Goal: Use online tool/utility: Utilize a website feature to perform a specific function

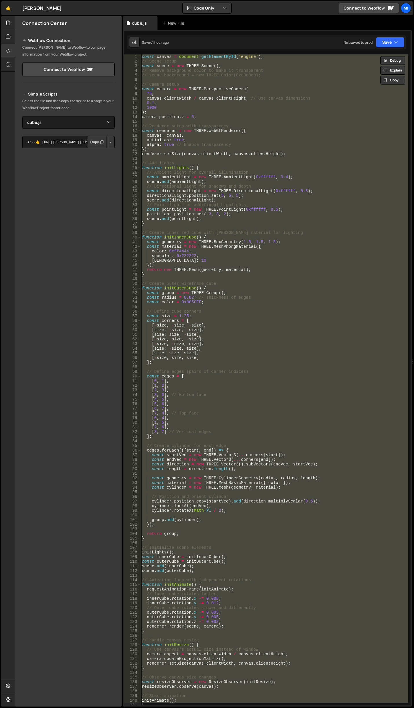
select select "46597"
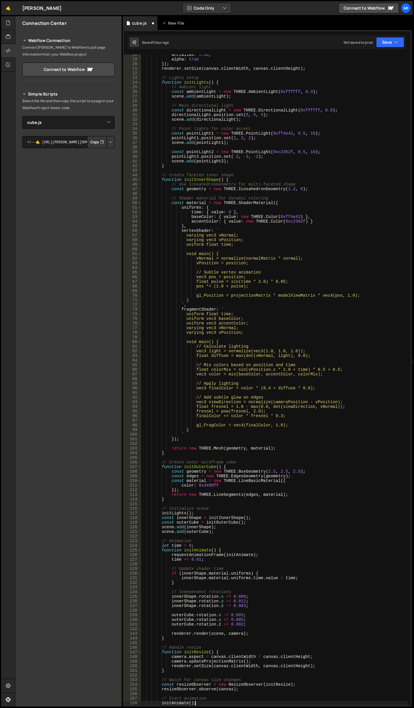
scroll to position [81, 0]
type textarea "// Start animation"
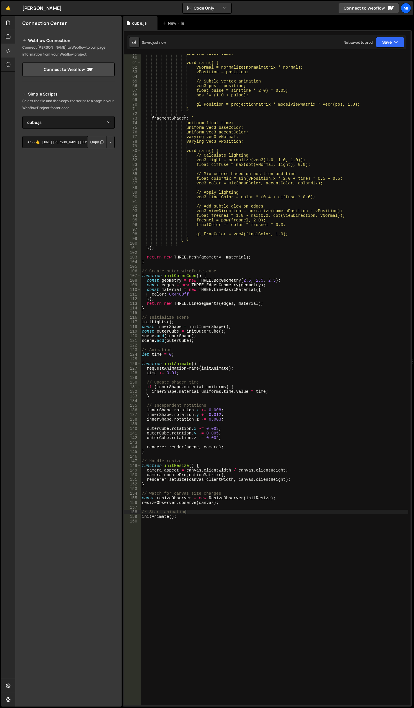
scroll to position [289, 0]
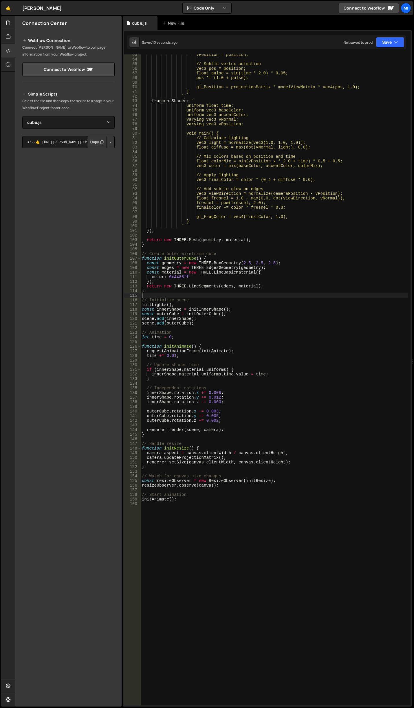
click at [326, 294] on div "vPosition = position; // Subtle vertex animation vec3 pos = position; float pul…" at bounding box center [274, 382] width 267 height 660
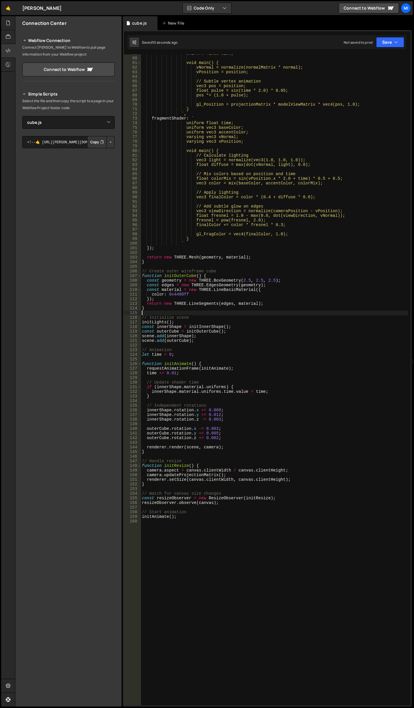
scroll to position [272, 0]
click at [360, 137] on div "uniform float time; void main() { vNormal = normalize(normalMatrix * normal); v…" at bounding box center [274, 381] width 267 height 660
type textarea "varying vec3 vNormal;"
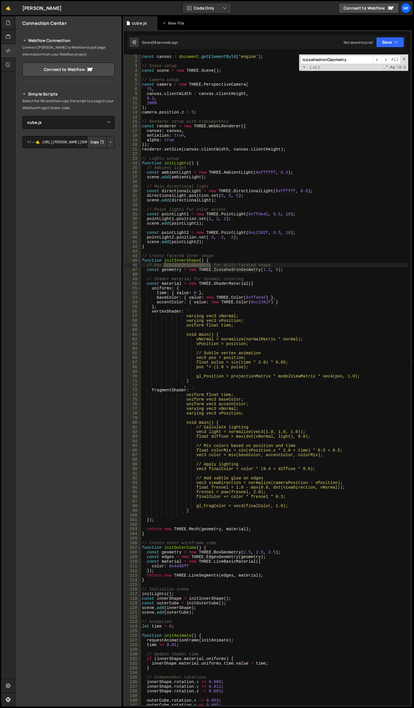
scroll to position [0, 0]
type input "IcosahedronGeometry"
click at [197, 318] on div "const canvas = document . getElementById ( 'engine' ) ; // Scene setup const sc…" at bounding box center [274, 384] width 267 height 660
click at [160, 305] on div "const canvas = document . getElementById ( 'engine' ) ; // Scene setup const sc…" at bounding box center [274, 384] width 267 height 660
click at [232, 285] on div "const canvas = document . getElementById ( 'engine' ) ; // Scene setup const sc…" at bounding box center [274, 384] width 267 height 660
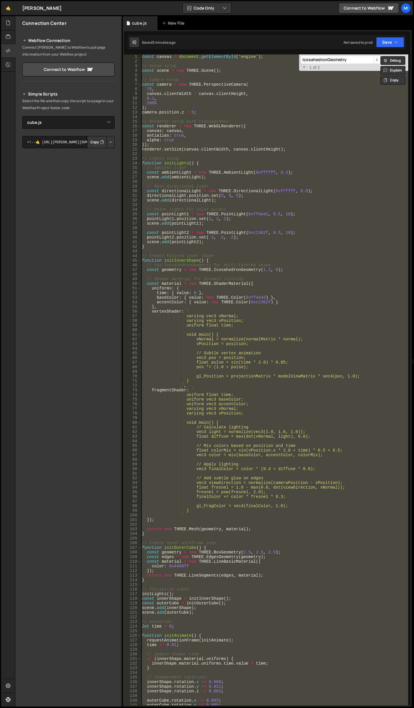
paste textarea "initAnimate();"
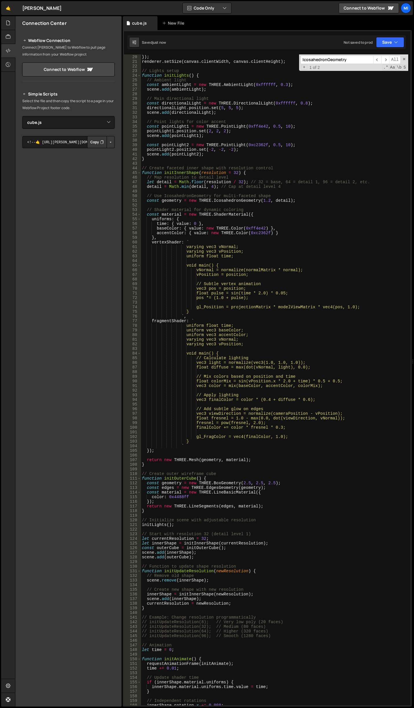
scroll to position [53, 0]
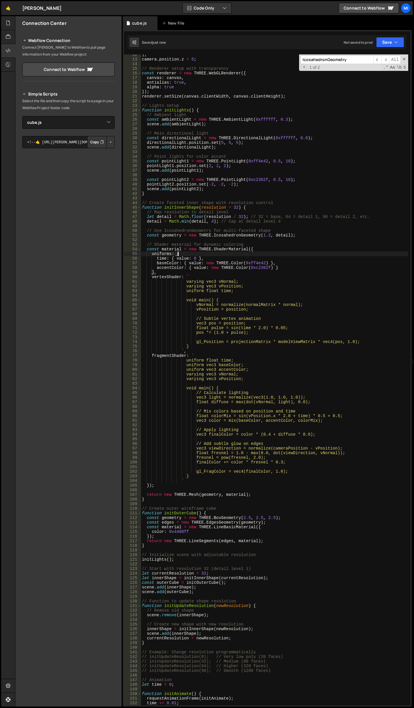
click at [307, 255] on div ") ; camera . position . z = 5 ; // Renderer setup with transparency const rende…" at bounding box center [274, 382] width 267 height 660
click at [285, 237] on div ") ; camera . position . z = 5 ; // Renderer setup with transparency const rende…" at bounding box center [274, 382] width 267 height 660
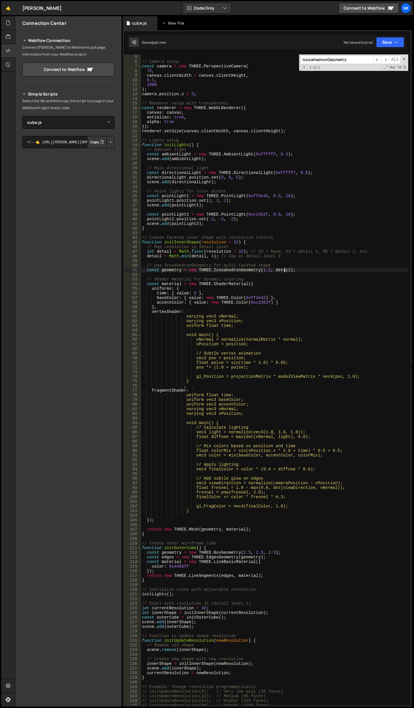
click at [248, 245] on div "const scene = new THREE . Scene ( ) ; // Camera setup const camera = new THREE …" at bounding box center [274, 380] width 267 height 660
click at [265, 265] on div "const scene = new THREE . Scene ( ) ; // Camera setup const camera = new THREE …" at bounding box center [274, 380] width 267 height 660
drag, startPoint x: 233, startPoint y: 243, endPoint x: 236, endPoint y: 242, distance: 3.5
click at [236, 242] on div "const scene = new THREE . Scene ( ) ; // Camera setup const camera = new THREE …" at bounding box center [274, 380] width 267 height 660
click at [214, 218] on div "const scene = new THREE . Scene ( ) ; // Camera setup const camera = new THREE …" at bounding box center [274, 380] width 267 height 660
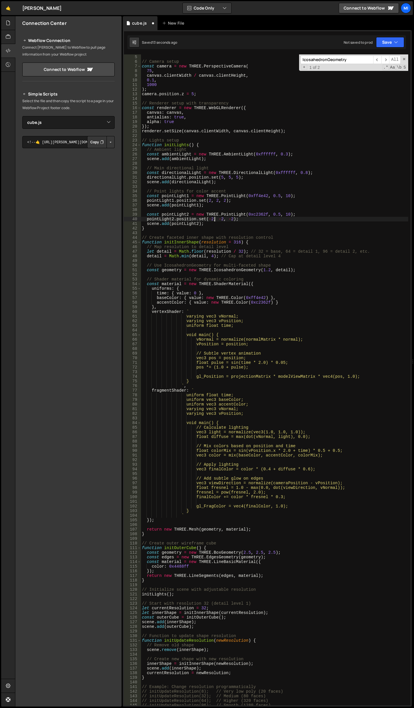
scroll to position [0, 6]
drag, startPoint x: 231, startPoint y: 243, endPoint x: 239, endPoint y: 243, distance: 8.1
click at [239, 243] on div "const scene = new THREE . Scene ( ) ; // Camera setup const camera = new THREE …" at bounding box center [274, 380] width 267 height 660
click at [247, 221] on div "const scene = new THREE . Scene ( ) ; // Camera setup const camera = new THREE …" at bounding box center [274, 380] width 267 height 660
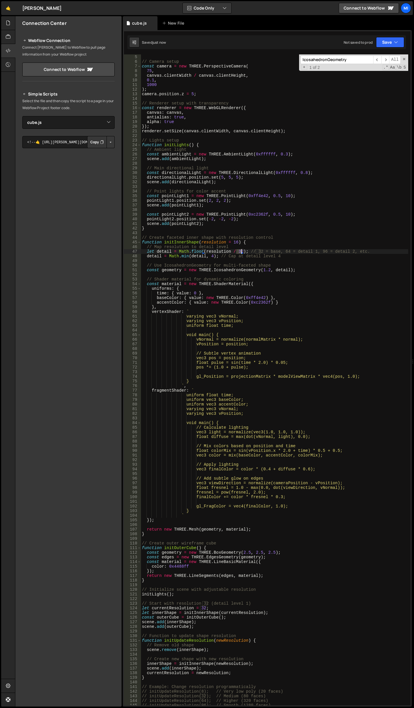
drag, startPoint x: 235, startPoint y: 250, endPoint x: 241, endPoint y: 251, distance: 6.1
click at [241, 251] on div "const scene = new THREE . Scene ( ) ; // Camera setup const camera = new THREE …" at bounding box center [274, 380] width 267 height 660
type textarea "let detail = Math.floor(resolution / 16); // 32 = base, 64 = detail 1, 96 = det…"
click at [289, 261] on div "const scene = new THREE . Scene ( ) ; // Camera setup const camera = new THREE …" at bounding box center [274, 380] width 267 height 660
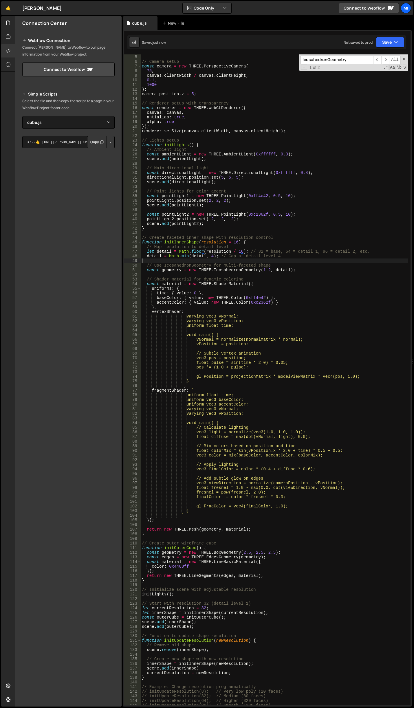
scroll to position [0, 0]
drag, startPoint x: 231, startPoint y: 242, endPoint x: 237, endPoint y: 241, distance: 6.1
click at [237, 241] on div "const scene = new THREE . Scene ( ) ; // Camera setup const camera = new THREE …" at bounding box center [274, 380] width 267 height 660
drag, startPoint x: 236, startPoint y: 251, endPoint x: 243, endPoint y: 251, distance: 7.2
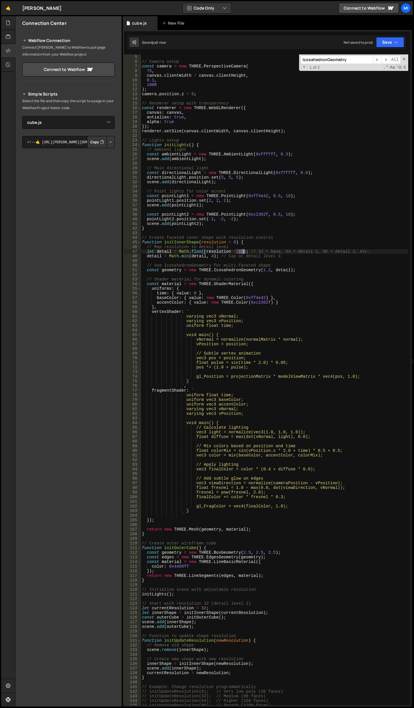
click at [243, 251] on div "const scene = new THREE . Scene ( ) ; // Camera setup const camera = new THREE …" at bounding box center [274, 380] width 267 height 660
click at [239, 247] on div "const scene = new THREE . Scene ( ) ; // Camera setup const camera = new THREE …" at bounding box center [274, 380] width 267 height 660
drag, startPoint x: 237, startPoint y: 250, endPoint x: 242, endPoint y: 250, distance: 4.6
click at [242, 250] on div "const scene = new THREE . Scene ( ) ; // Camera setup const camera = new THREE …" at bounding box center [274, 380] width 267 height 660
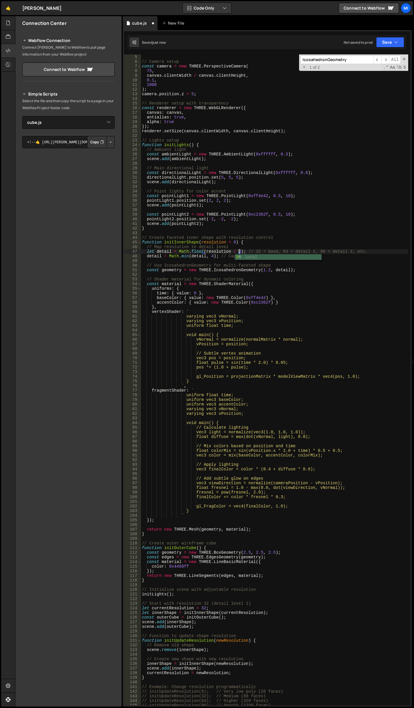
scroll to position [0, 7]
click at [235, 241] on div "const scene = new THREE . Scene ( ) ; // Camera setup const camera = new THREE …" at bounding box center [274, 380] width 267 height 660
paste textarea "128"
drag, startPoint x: 232, startPoint y: 241, endPoint x: 238, endPoint y: 241, distance: 6.7
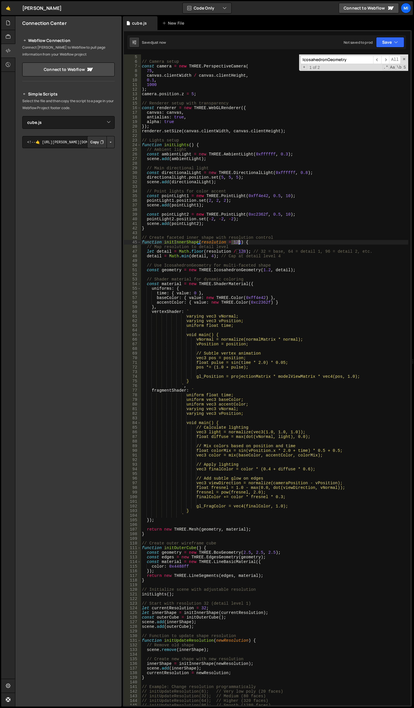
click at [238, 241] on div "const scene = new THREE . Scene ( ) ; // Camera setup const camera = new THREE …" at bounding box center [274, 380] width 267 height 660
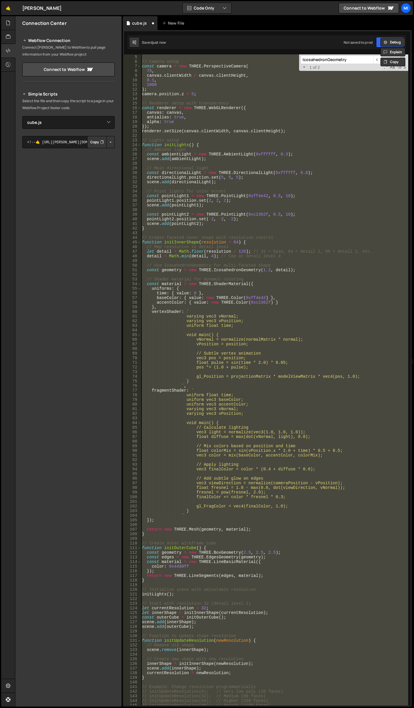
scroll to position [0, 2]
type textarea "initAnimate();"
click at [268, 274] on div "const scene = new THREE . Scene ( ) ; // Camera setup const camera = new THREE …" at bounding box center [274, 379] width 267 height 651
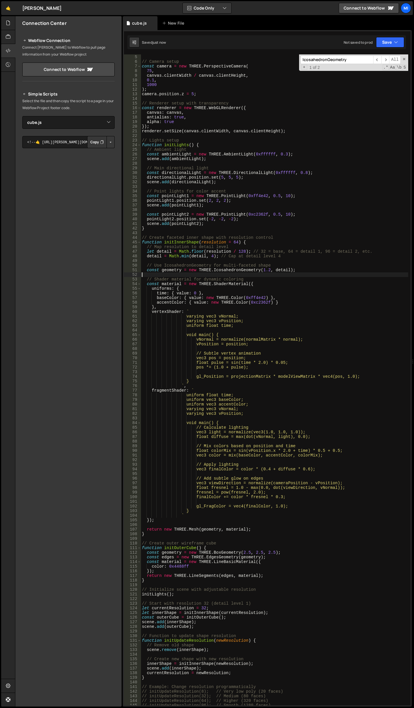
scroll to position [0, 0]
drag, startPoint x: 232, startPoint y: 241, endPoint x: 235, endPoint y: 241, distance: 3.5
click at [235, 241] on div "const scene = new THREE . Scene ( ) ; // Camera setup const camera = new THREE …" at bounding box center [274, 380] width 267 height 660
drag, startPoint x: 213, startPoint y: 255, endPoint x: 209, endPoint y: 255, distance: 3.8
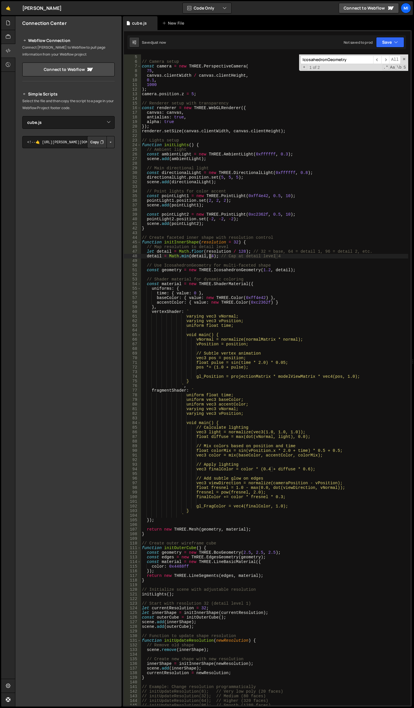
click at [209, 255] on div "const scene = new THREE . Scene ( ) ; // Camera setup const camera = new THREE …" at bounding box center [274, 380] width 267 height 660
click at [202, 355] on div "const scene = new THREE . Scene ( ) ; // Camera setup const camera = new THREE …" at bounding box center [274, 380] width 267 height 660
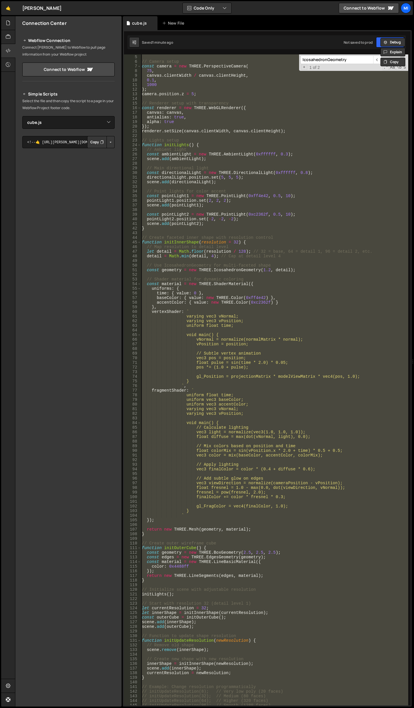
paste textarea "initAnimate();"
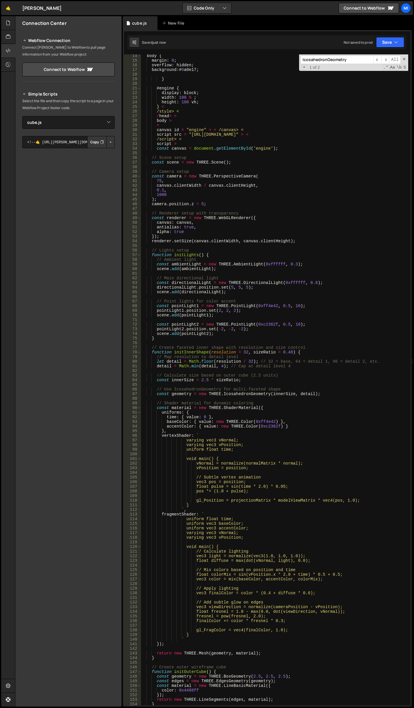
scroll to position [26, 0]
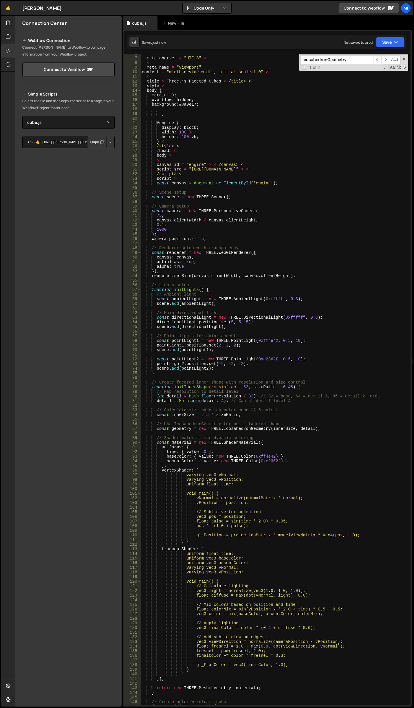
click at [293, 358] on div "< meta charset = "UTF-8" > < meta name = "viewport" content = "width=device-wid…" at bounding box center [274, 381] width 267 height 660
drag, startPoint x: 247, startPoint y: 394, endPoint x: 250, endPoint y: 395, distance: 3.4
click at [250, 395] on div "< meta charset = "UTF-8" > < meta name = "viewport" content = "width=device-wid…" at bounding box center [274, 381] width 267 height 660
type textarea "let detail = Math.floor(resolution / 128); // 32 = base, 64 = detail 1, 96 = de…"
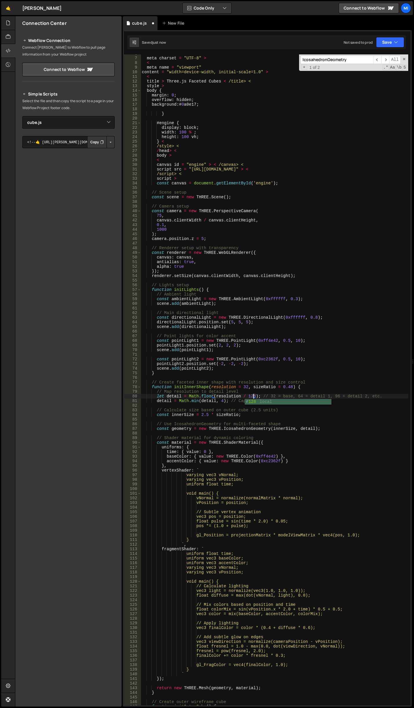
scroll to position [0, 0]
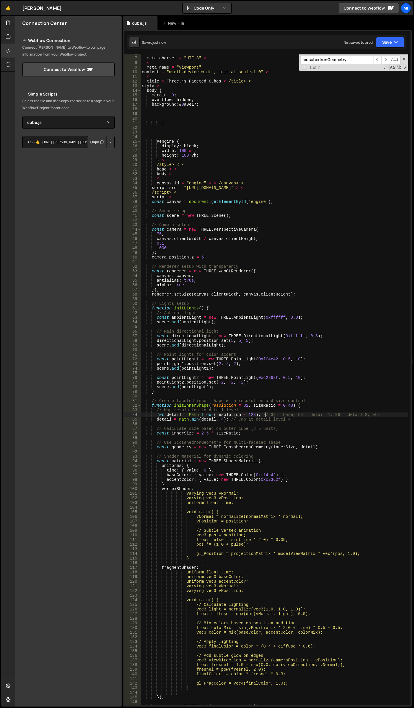
click at [265, 413] on div "< meta charset = "UTF-8" > < meta name = "viewport" content = "width=device-wid…" at bounding box center [274, 381] width 267 height 660
drag, startPoint x: 242, startPoint y: 405, endPoint x: 245, endPoint y: 405, distance: 3.8
click at [245, 405] on div "< meta charset = "UTF-8" > < meta name = "viewport" content = "width=device-wid…" at bounding box center [274, 381] width 267 height 660
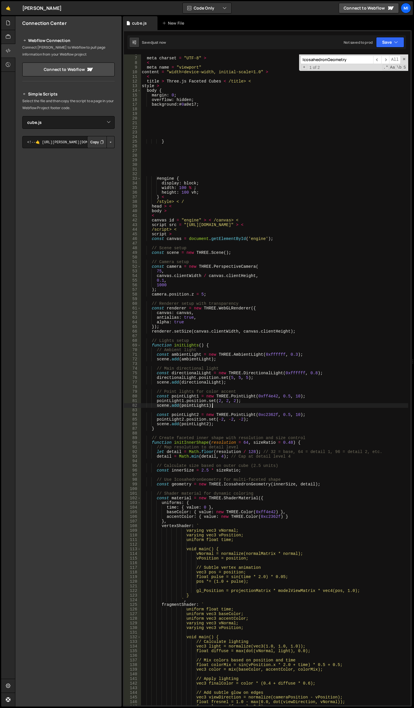
type textarea "scene.add(pointLight1);"
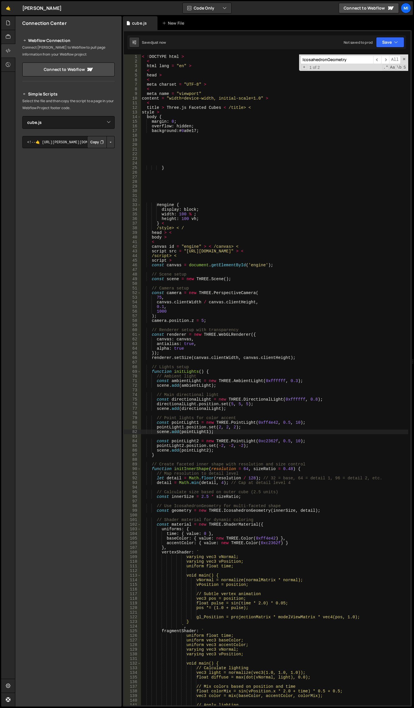
scroll to position [0, 0]
click at [181, 173] on div "< ! DOCTYPE html > < html lang = "en" > < head > < meta charset = "UTF-8" > < m…" at bounding box center [274, 384] width 267 height 660
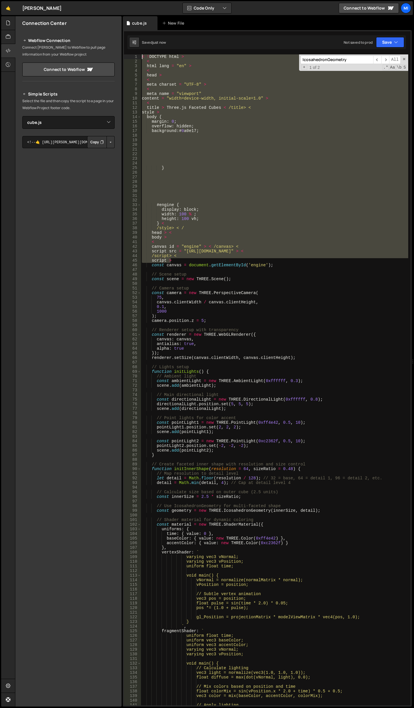
drag, startPoint x: 173, startPoint y: 259, endPoint x: 85, endPoint y: 0, distance: 273.3
click at [86, 21] on div "Files New File Javascript files 0 canvas.js 0 0 cube.js 0 0 home.js 0 0 0" at bounding box center [214, 361] width 399 height 691
type textarea "< !DOCTYPE html > <"
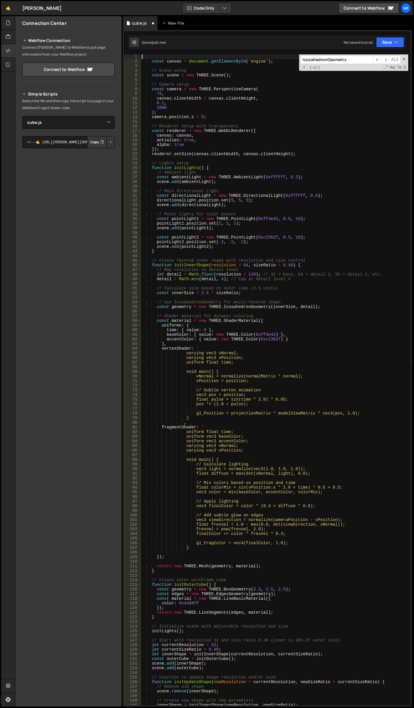
type textarea "const canvas = document.getElementById('engine');"
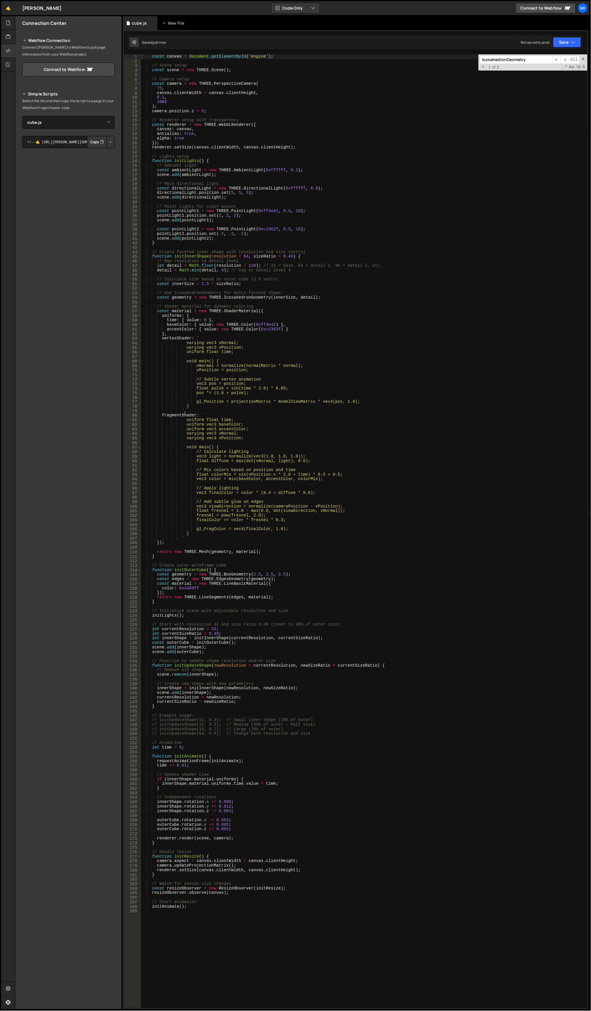
click at [287, 442] on div "const canvas = document . getElementById ( 'engine' ) ; // Scene setup const sc…" at bounding box center [365, 536] width 448 height 964
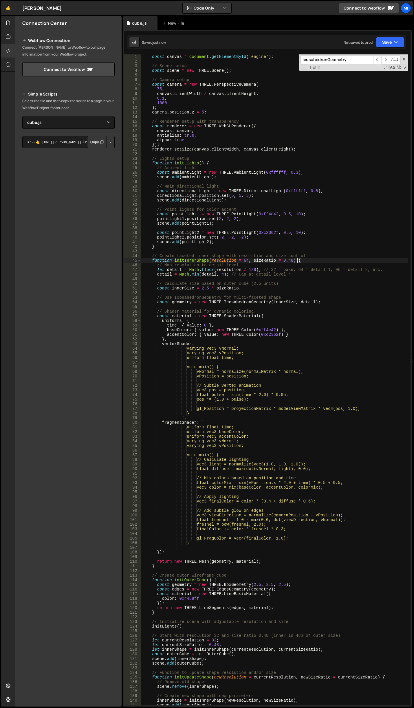
click at [300, 262] on div "const canvas = document . getElementById ( 'engine' ) ; // Scene setup const sc…" at bounding box center [274, 384] width 267 height 660
drag, startPoint x: 285, startPoint y: 259, endPoint x: 289, endPoint y: 259, distance: 3.8
click at [289, 259] on div "const canvas = document . getElementById ( 'engine' ) ; // Scene setup const sc…" at bounding box center [274, 384] width 267 height 660
click at [289, 262] on div "const canvas = document . getElementById ( 'engine' ) ; // Scene setup const sc…" at bounding box center [274, 384] width 267 height 660
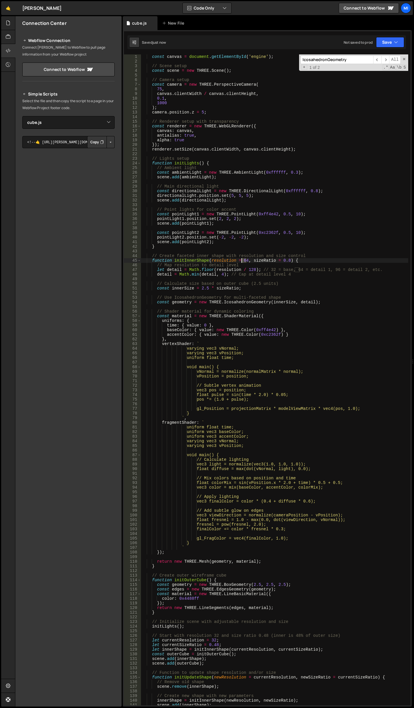
drag, startPoint x: 247, startPoint y: 261, endPoint x: 242, endPoint y: 261, distance: 4.6
click at [242, 261] on div "const canvas = document . getElementById ( 'engine' ) ; // Scene setup const sc…" at bounding box center [274, 384] width 267 height 660
click at [292, 273] on div "const canvas = document . getElementById ( 'engine' ) ; // Scene setup const sc…" at bounding box center [274, 384] width 267 height 660
drag, startPoint x: 246, startPoint y: 270, endPoint x: 253, endPoint y: 269, distance: 6.4
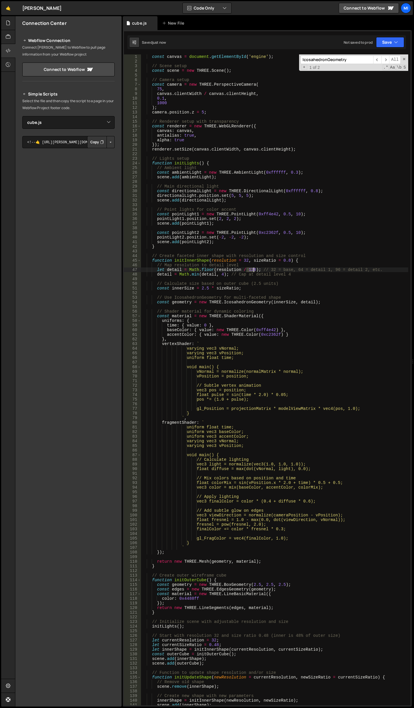
click at [253, 269] on div "const canvas = document . getElementById ( 'engine' ) ; // Scene setup const sc…" at bounding box center [274, 384] width 267 height 660
type textarea "let detail = Math.floor(resolution / 96); // 32 = base, 64 = detail 1, 96 = det…"
click at [224, 291] on div "const canvas = document . getElementById ( 'engine' ) ; // Scene setup const sc…" at bounding box center [274, 384] width 267 height 660
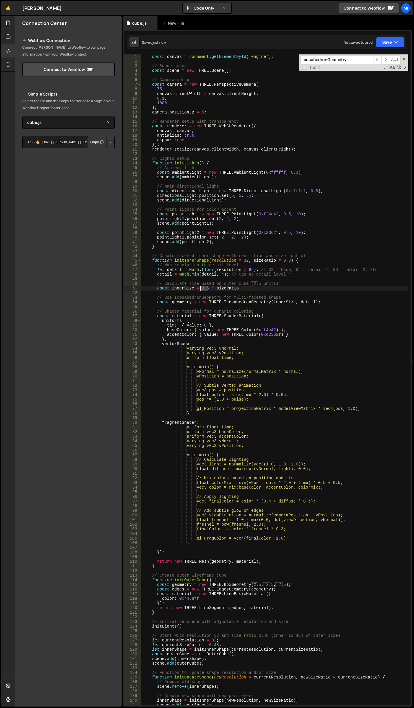
drag, startPoint x: 208, startPoint y: 288, endPoint x: 200, endPoint y: 288, distance: 7.2
click at [200, 288] on div "const canvas = document . getElementById ( 'engine' ) ; // Scene setup const sc…" at bounding box center [274, 384] width 267 height 660
click at [262, 248] on div "const canvas = document . getElementById ( 'engine' ) ; // Scene setup const sc…" at bounding box center [274, 384] width 267 height 660
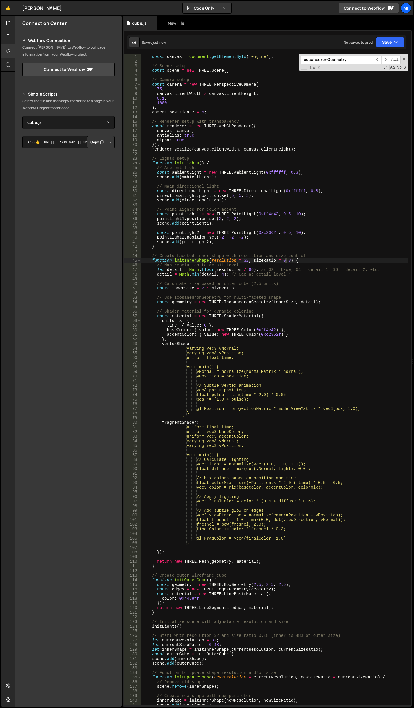
click at [285, 262] on div "const canvas = document . getElementById ( 'engine' ) ; // Scene setup const sc…" at bounding box center [274, 384] width 267 height 660
drag, startPoint x: 201, startPoint y: 291, endPoint x: 202, endPoint y: 287, distance: 3.8
click at [202, 288] on div "const canvas = document . getElementById ( 'engine' ) ; // Scene setup const sc…" at bounding box center [274, 384] width 267 height 660
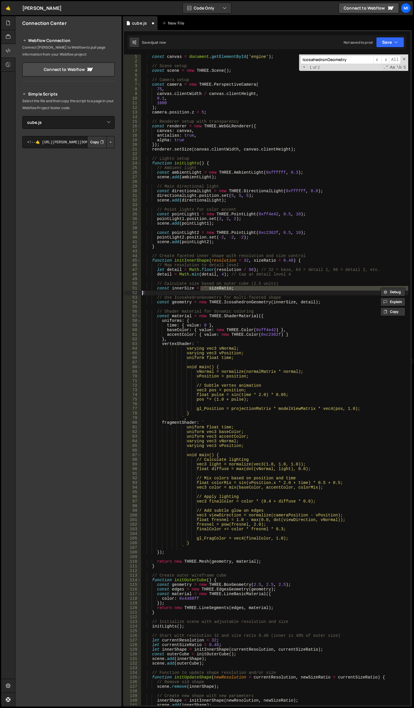
click at [200, 287] on div "const canvas = document . getElementById ( 'engine' ) ; // Scene setup const sc…" at bounding box center [274, 379] width 267 height 651
click at [203, 287] on div "const canvas = document . getElementById ( 'engine' ) ; // Scene setup const sc…" at bounding box center [274, 384] width 267 height 660
drag, startPoint x: 203, startPoint y: 287, endPoint x: 208, endPoint y: 262, distance: 25.8
click at [203, 287] on div "const canvas = document . getElementById ( 'engine' ) ; // Scene setup const sc…" at bounding box center [274, 384] width 267 height 660
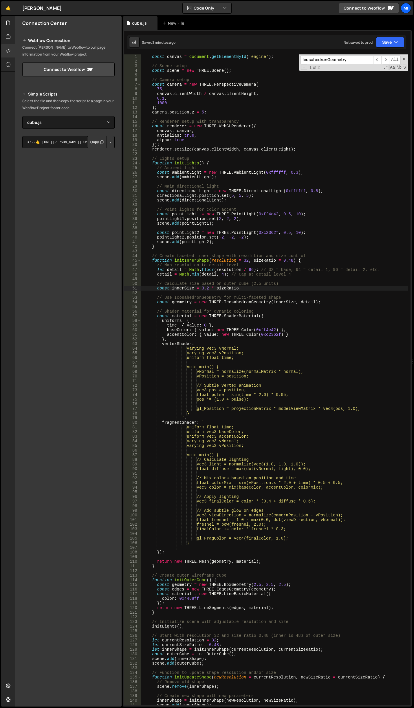
click at [265, 263] on div "const canvas = document . getElementById ( 'engine' ) ; // Scene setup const sc…" at bounding box center [274, 384] width 267 height 660
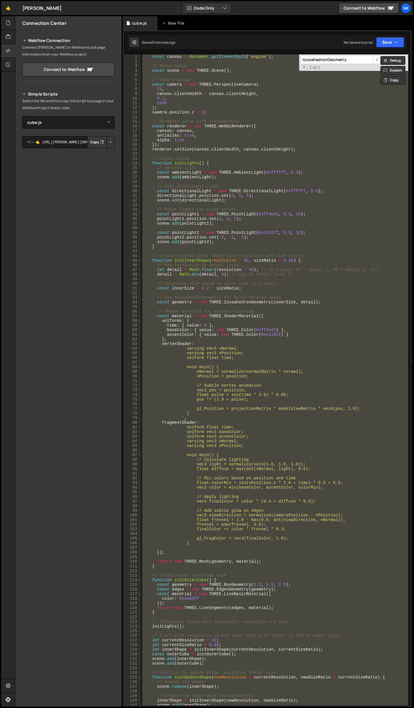
paste textarea "initAnimate();"
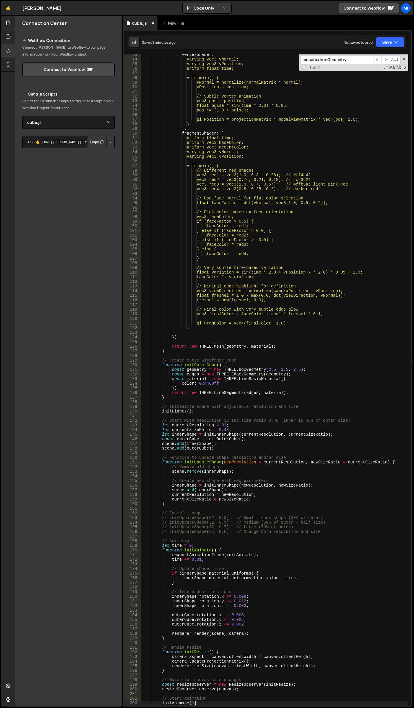
scroll to position [289, 0]
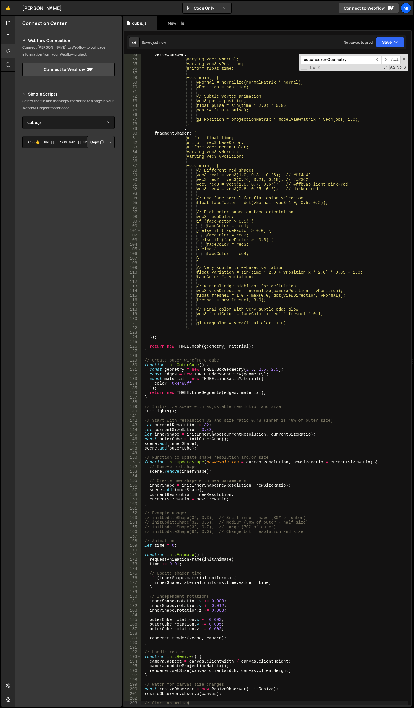
click at [131, 302] on div "116" at bounding box center [132, 300] width 17 height 5
type textarea "initAnimate();"
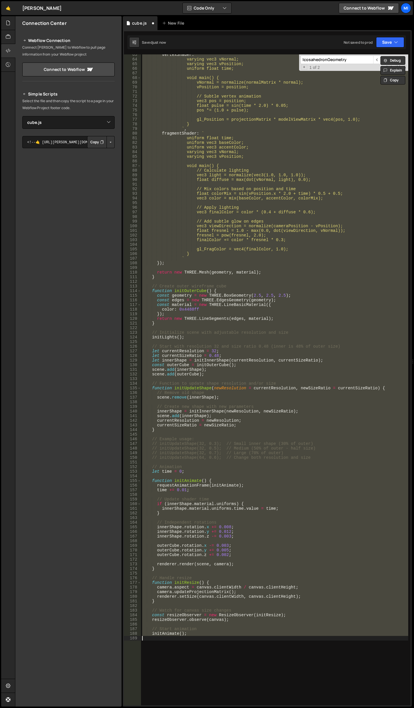
scroll to position [0, 0]
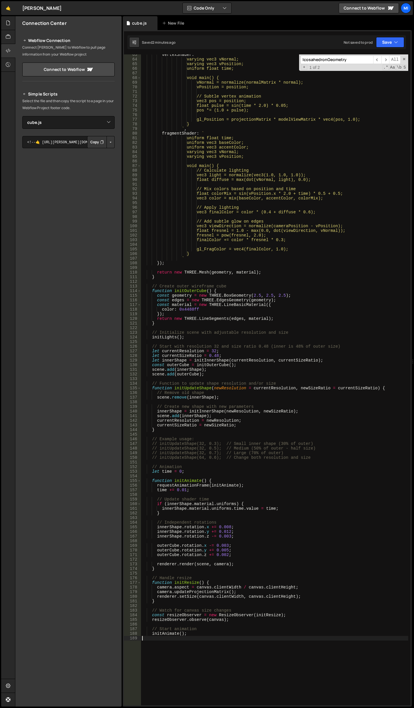
click at [226, 269] on div "vertexShader : ` varying vec3 vNormal; varying vec3 vPosition; uniform float ti…" at bounding box center [274, 382] width 267 height 660
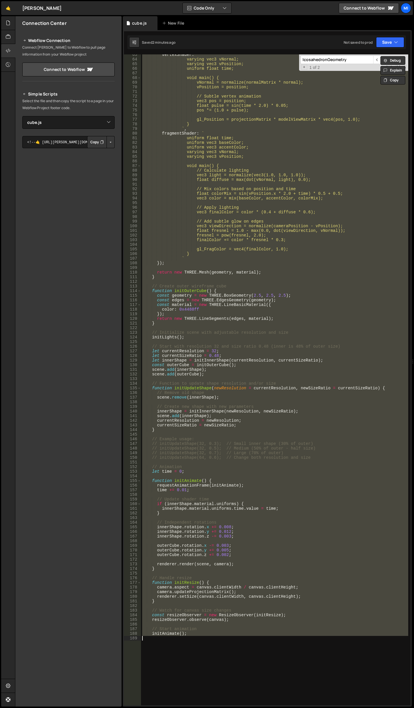
paste textarea "initAnimate();"
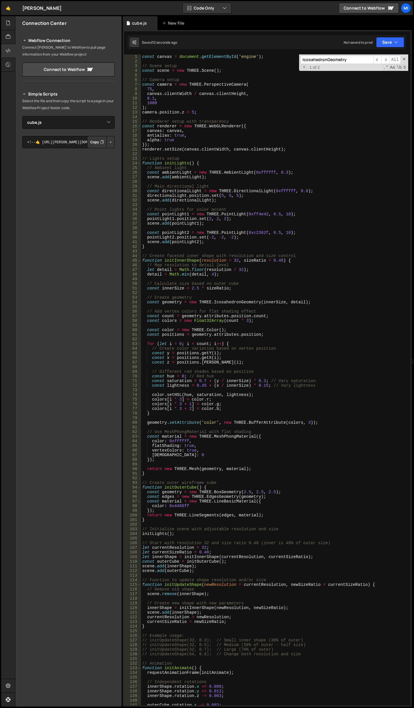
click at [250, 242] on div "const canvas = document . getElementById ( 'engine' ) ; // Scene setup const sc…" at bounding box center [274, 384] width 267 height 660
drag, startPoint x: 265, startPoint y: 386, endPoint x: 256, endPoint y: 380, distance: 10.8
click at [261, 386] on div "const canvas = document . getElementById ( 'engine' ) ; // Scene setup const sc…" at bounding box center [274, 384] width 267 height 660
click at [269, 386] on div "const canvas = document . getElementById ( 'engine' ) ; // Scene setup const sc…" at bounding box center [274, 384] width 267 height 660
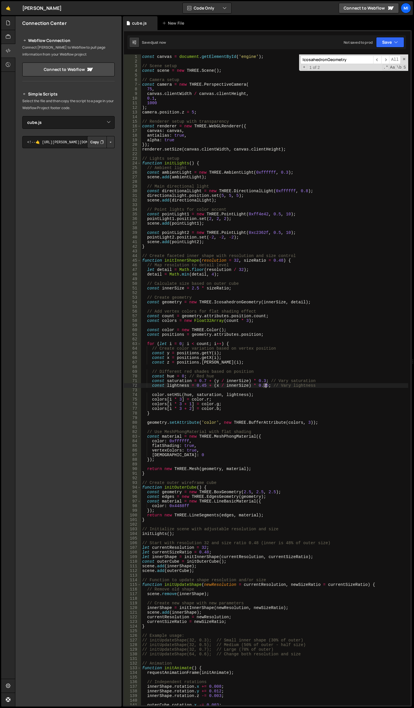
click at [265, 386] on div "const canvas = document . getElementById ( 'engine' ) ; // Scene setup const sc…" at bounding box center [274, 384] width 267 height 660
type textarea "const lightness = 0.45 + (x / innerSize) * 0.01; // Vary lightness"
click at [304, 389] on div "const canvas = document . getElementById ( 'engine' ) ; // Scene setup const sc…" at bounding box center [274, 384] width 267 height 660
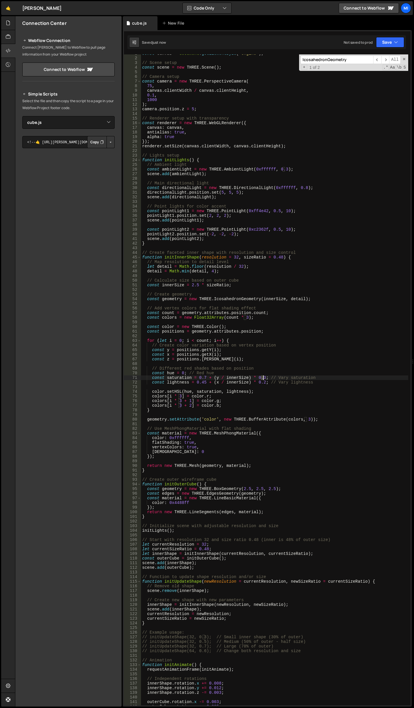
click at [263, 377] on div "const canvas = document . getElementById ( 'engine' ) ; // Scene setup const sc…" at bounding box center [274, 381] width 267 height 660
drag, startPoint x: 258, startPoint y: 378, endPoint x: 262, endPoint y: 377, distance: 4.1
click at [262, 377] on div "const canvas = document . getElementById ( 'engine' ) ; // Scene setup const sc…" at bounding box center [274, 381] width 267 height 660
click at [293, 370] on div "const canvas = document . getElementById ( 'engine' ) ; // Scene setup const sc…" at bounding box center [274, 381] width 267 height 660
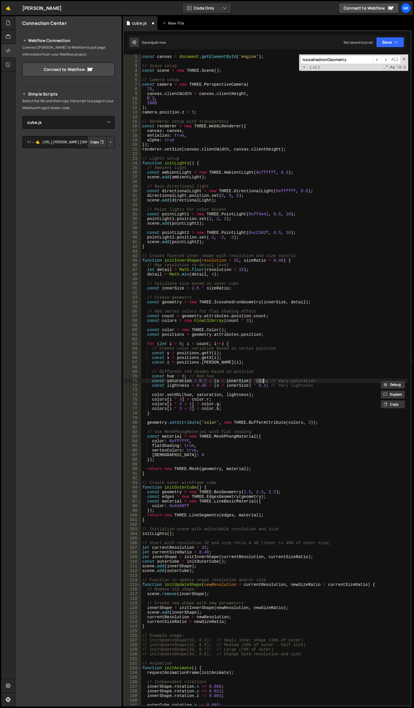
scroll to position [0, 0]
click at [181, 393] on div "const canvas = document . getElementById ( 'engine' ) ; // Scene setup const sc…" at bounding box center [274, 384] width 267 height 660
type textarea "color.setHSL(hue, saturation, lightness);"
click at [203, 388] on div "const canvas = document . getElementById ( 'engine' ) ; // Scene setup const sc…" at bounding box center [274, 384] width 267 height 660
drag, startPoint x: 201, startPoint y: 384, endPoint x: 205, endPoint y: 384, distance: 3.5
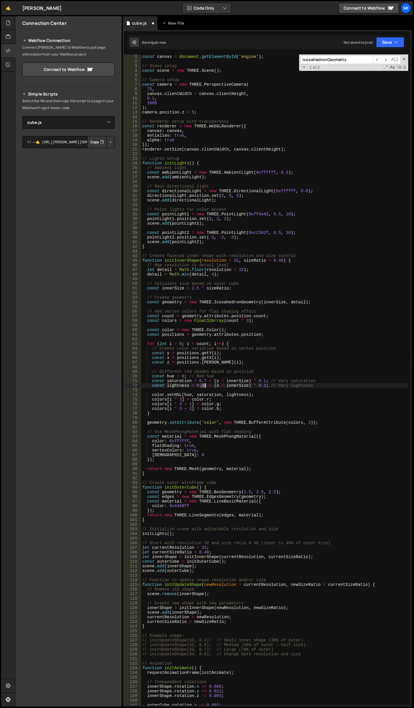
click at [205, 384] on div "const canvas = document . getElementById ( 'engine' ) ; // Scene setup const sc…" at bounding box center [274, 384] width 267 height 660
click at [200, 384] on div "const canvas = document . getElementById ( 'engine' ) ; // Scene setup const sc…" at bounding box center [274, 384] width 267 height 660
click at [260, 386] on div "const canvas = document . getElementById ( 'engine' ) ; // Scene setup const sc…" at bounding box center [274, 384] width 267 height 660
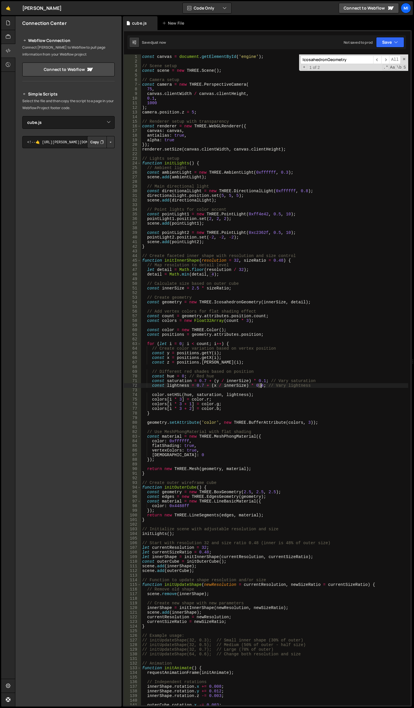
click at [261, 386] on div "const canvas = document . getElementById ( 'engine' ) ; // Scene setup const sc…" at bounding box center [274, 384] width 267 height 660
click at [203, 384] on div "const canvas = document . getElementById ( 'engine' ) ; // Scene setup const sc…" at bounding box center [274, 384] width 267 height 660
click at [226, 347] on div "const canvas = document . getElementById ( 'engine' ) ; // Scene setup const sc…" at bounding box center [274, 384] width 267 height 660
click at [204, 381] on div "const canvas = document . getElementById ( 'engine' ) ; // Scene setup const sc…" at bounding box center [274, 384] width 267 height 660
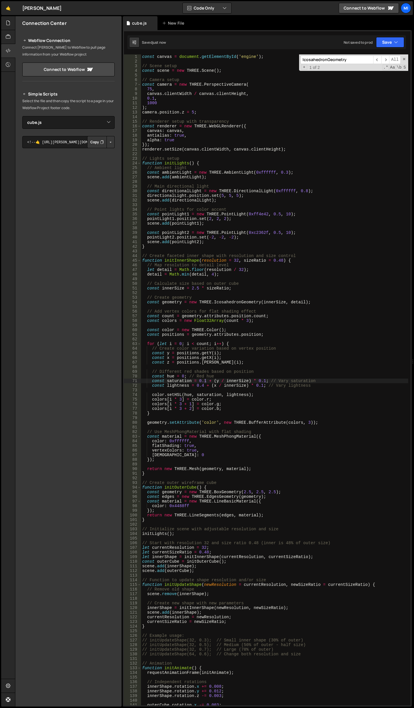
click at [199, 386] on div "const canvas = document . getElementById ( 'engine' ) ; // Scene setup const sc…" at bounding box center [274, 384] width 267 height 660
click at [203, 382] on div "const canvas = document . getElementById ( 'engine' ) ; // Scene setup const sc…" at bounding box center [274, 384] width 267 height 660
drag, startPoint x: 182, startPoint y: 454, endPoint x: 177, endPoint y: 454, distance: 5.2
click at [177, 454] on div "const canvas = document . getElementById ( 'engine' ) ; // Scene setup const sc…" at bounding box center [274, 384] width 267 height 660
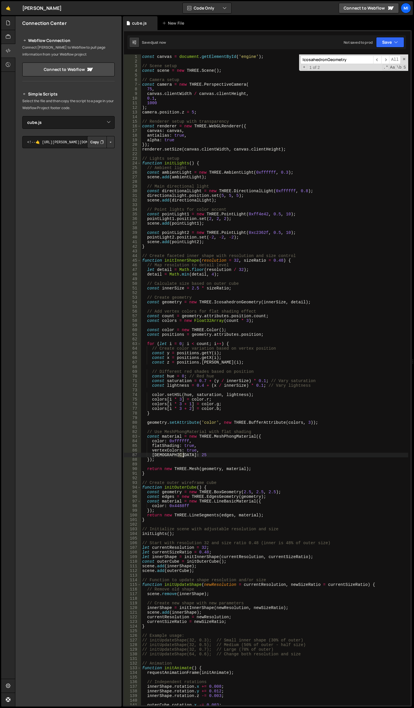
drag, startPoint x: 178, startPoint y: 456, endPoint x: 186, endPoint y: 456, distance: 8.1
click at [186, 456] on div "const canvas = document . getElementById ( 'engine' ) ; // Scene setup const sc…" at bounding box center [274, 384] width 267 height 660
type textarea "shininess: 0"
click at [256, 428] on div "const canvas = document . getElementById ( 'engine' ) ; // Scene setup const sc…" at bounding box center [274, 384] width 267 height 660
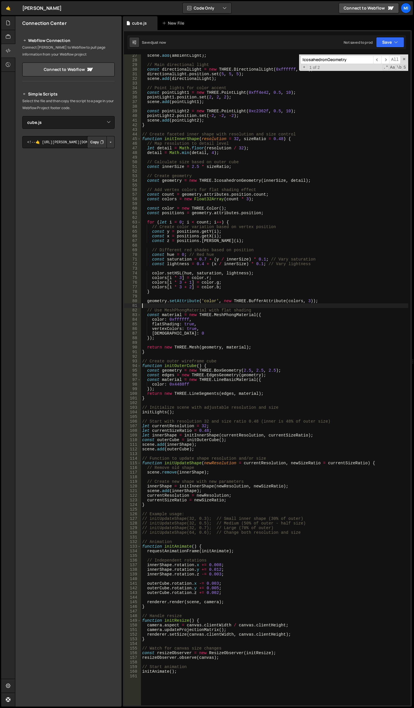
scroll to position [191, 0]
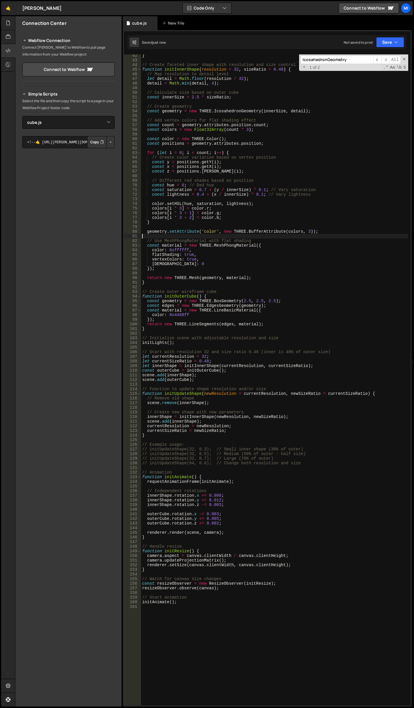
click at [223, 420] on div "} // Create faceted inner shape with resolution and size control function initI…" at bounding box center [274, 383] width 267 height 660
drag, startPoint x: 203, startPoint y: 360, endPoint x: 207, endPoint y: 360, distance: 3.5
click at [207, 360] on div "} // Create faceted inner shape with resolution and size control function initI…" at bounding box center [274, 383] width 267 height 660
click at [204, 360] on div "} // Create faceted inner shape with resolution and size control function initI…" at bounding box center [274, 383] width 267 height 660
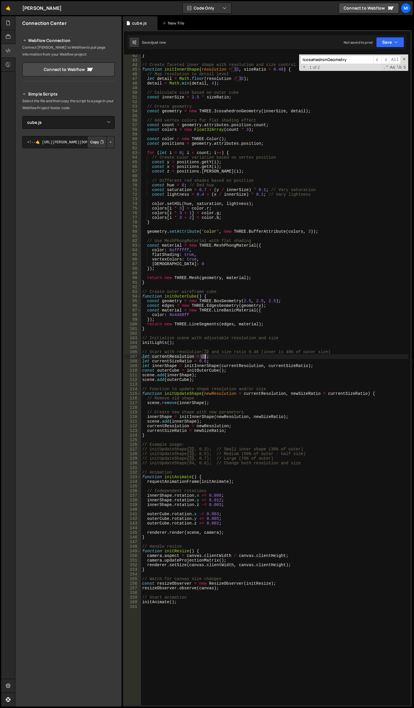
drag, startPoint x: 201, startPoint y: 356, endPoint x: 205, endPoint y: 356, distance: 4.1
click at [205, 356] on div "} // Create faceted inner shape with resolution and size control function initI…" at bounding box center [274, 383] width 267 height 660
drag, startPoint x: 201, startPoint y: 356, endPoint x: 205, endPoint y: 356, distance: 3.5
click at [205, 356] on div "} // Create faceted inner shape with resolution and size control function initI…" at bounding box center [274, 383] width 267 height 660
drag, startPoint x: 201, startPoint y: 358, endPoint x: 206, endPoint y: 357, distance: 4.4
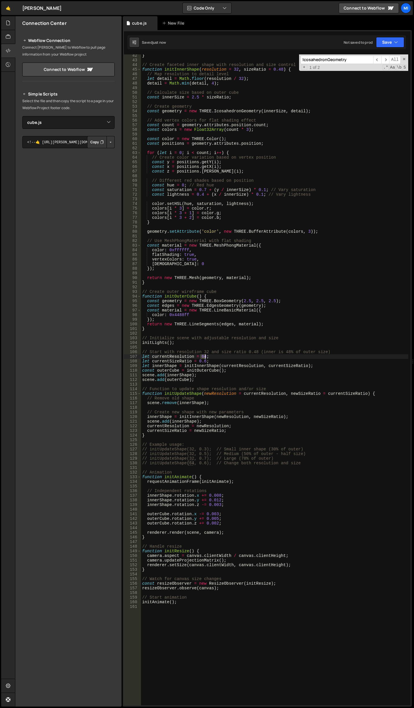
click at [206, 357] on div "} // Create faceted inner shape with resolution and size control function initI…" at bounding box center [274, 383] width 267 height 660
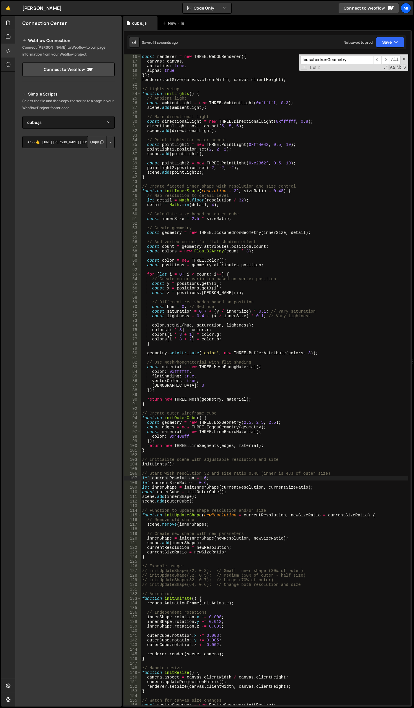
scroll to position [0, 0]
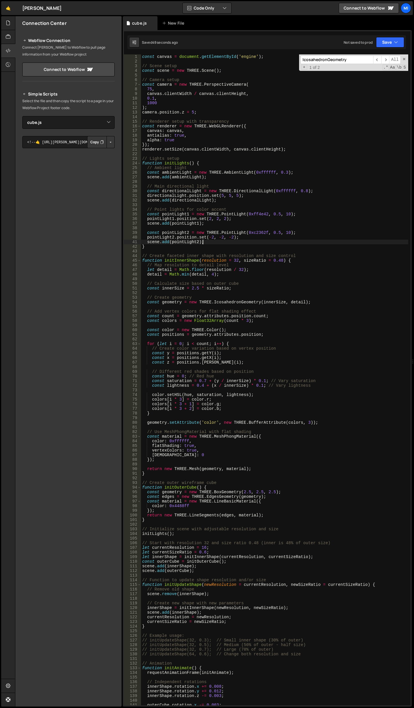
click at [312, 240] on div "const canvas = document . getElementById ( 'engine' ) ; // Scene setup const sc…" at bounding box center [274, 384] width 267 height 660
type textarea "scene.add(pointLight2);"
click at [310, 227] on div "const canvas = document . getElementById ( 'engine' ) ; // Scene setup const sc…" at bounding box center [274, 384] width 267 height 660
click at [288, 215] on div "const canvas = document . getElementById ( 'engine' ) ; // Scene setup const sc…" at bounding box center [274, 384] width 267 height 660
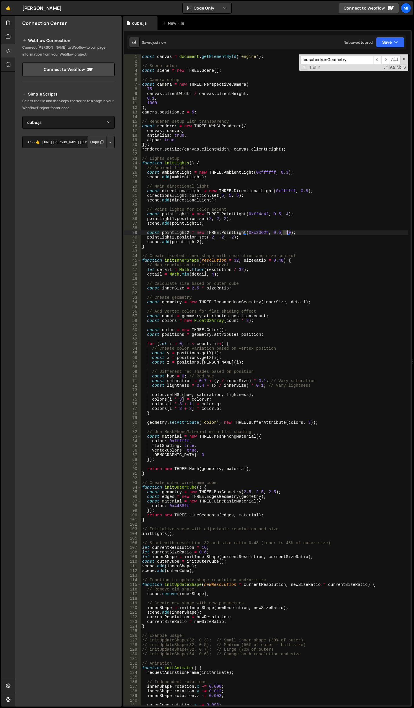
drag, startPoint x: 283, startPoint y: 231, endPoint x: 287, endPoint y: 231, distance: 5.0
click at [287, 231] on div "const canvas = document . getElementById ( 'engine' ) ; // Scene setup const sc…" at bounding box center [274, 384] width 267 height 660
click at [283, 213] on div "const canvas = document . getElementById ( 'engine' ) ; // Scene setup const sc…" at bounding box center [274, 384] width 267 height 660
type textarea "const pointLight1 = new THREE.PointLight(0xff4e42, 0.5, 24);"
click at [271, 230] on div "const canvas = document . getElementById ( 'engine' ) ; // Scene setup const sc…" at bounding box center [274, 384] width 267 height 660
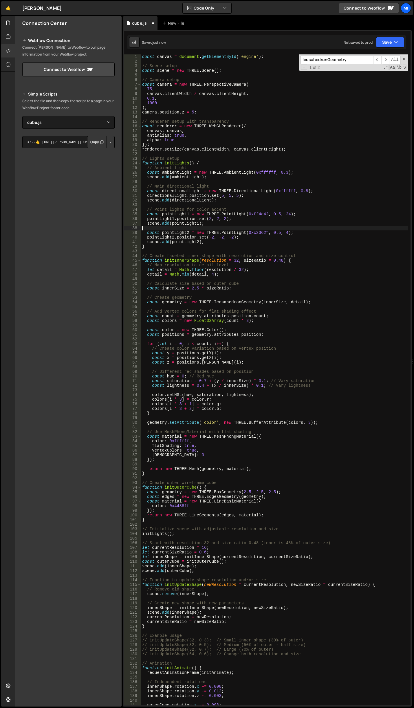
scroll to position [0, 0]
click at [282, 233] on div "const canvas = document . getElementById ( 'engine' ) ; // Scene setup const sc…" at bounding box center [274, 384] width 267 height 660
drag, startPoint x: 272, startPoint y: 231, endPoint x: 277, endPoint y: 232, distance: 4.7
click at [277, 232] on div "const canvas = document . getElementById ( 'engine' ) ; // Scene setup const sc…" at bounding box center [274, 384] width 267 height 660
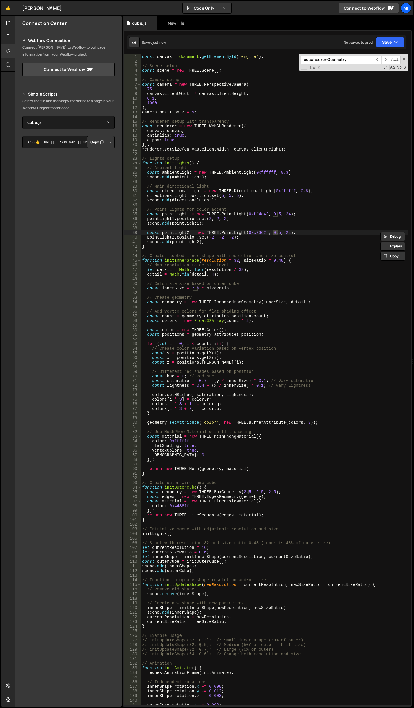
scroll to position [0, 10]
drag, startPoint x: 270, startPoint y: 216, endPoint x: 277, endPoint y: 216, distance: 6.9
click at [277, 216] on div "const canvas = document . getElementById ( 'engine' ) ; // Scene setup const sc…" at bounding box center [274, 384] width 267 height 660
drag, startPoint x: 278, startPoint y: 172, endPoint x: 285, endPoint y: 172, distance: 6.4
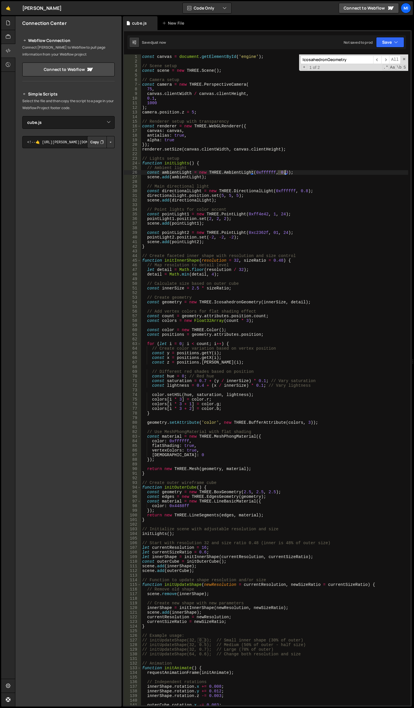
click at [285, 172] on div "const canvas = document . getElementById ( 'engine' ) ; // Scene setup const sc…" at bounding box center [274, 384] width 267 height 660
type textarea "const ambientLight = new THREE.AmbientLight(0xffffff, 1);"
